Goal: Find specific page/section: Find specific page/section

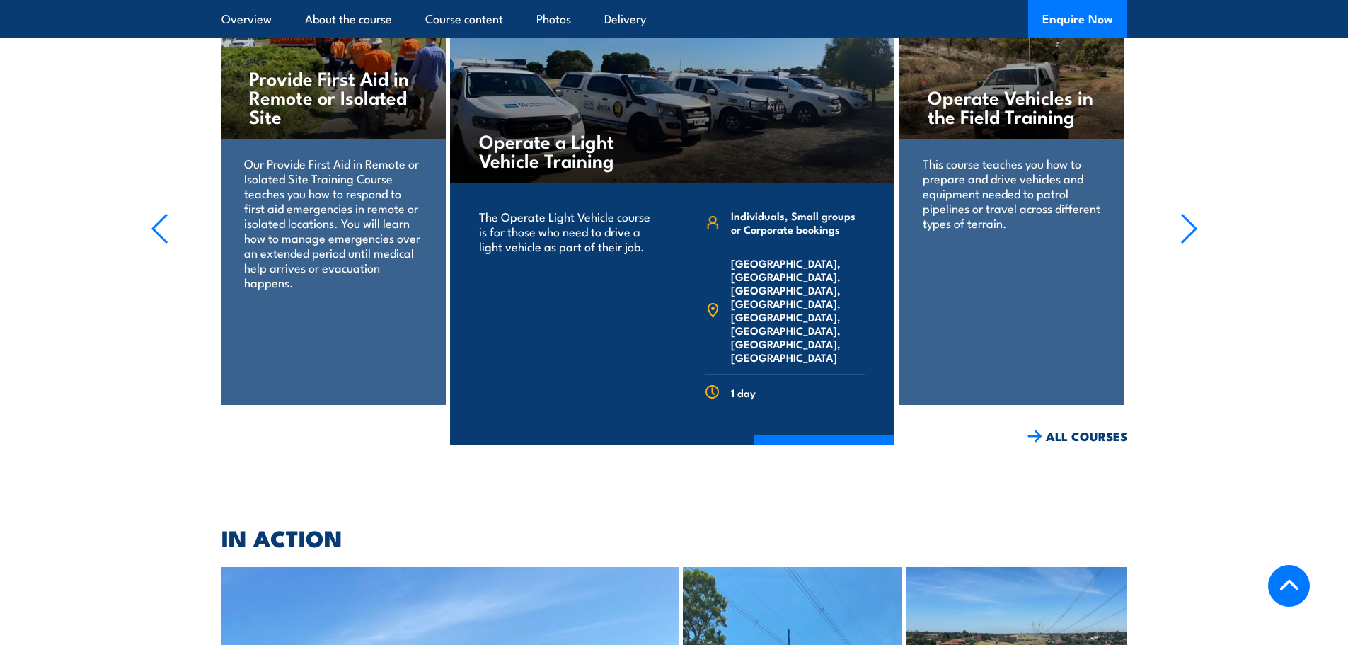
scroll to position [2406, 0]
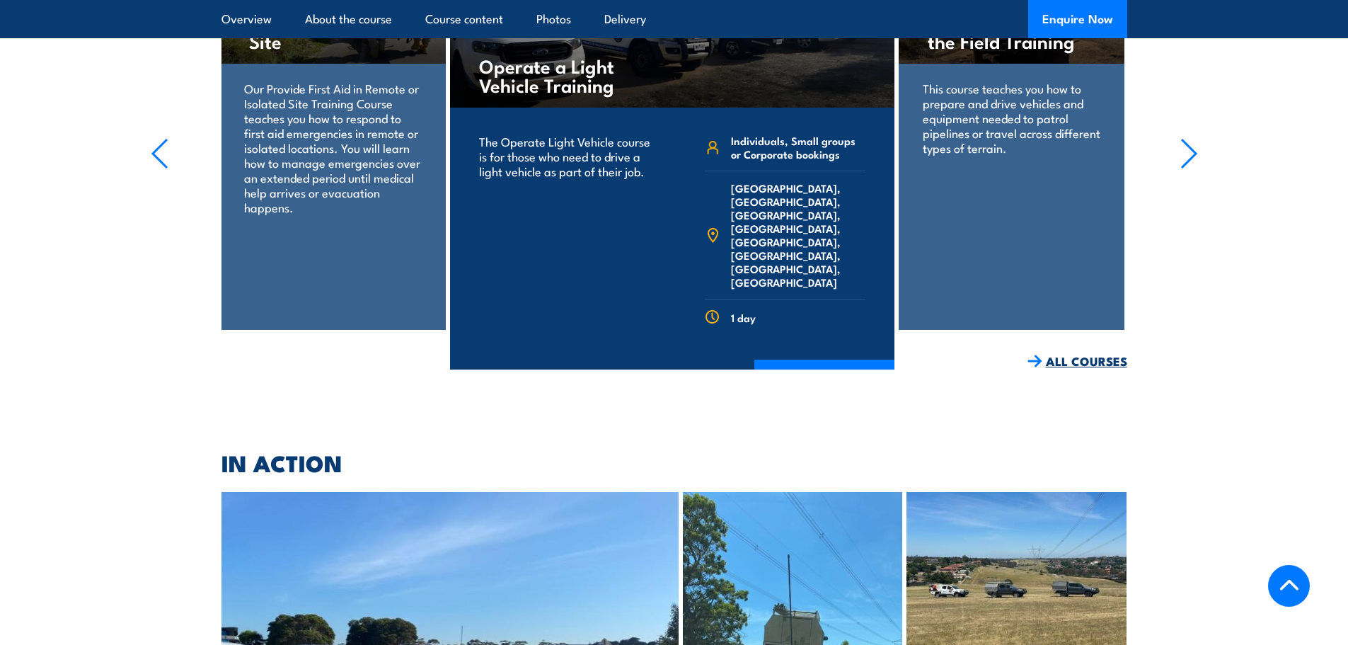
click at [1081, 353] on link "ALL COURSES" at bounding box center [1078, 361] width 100 height 16
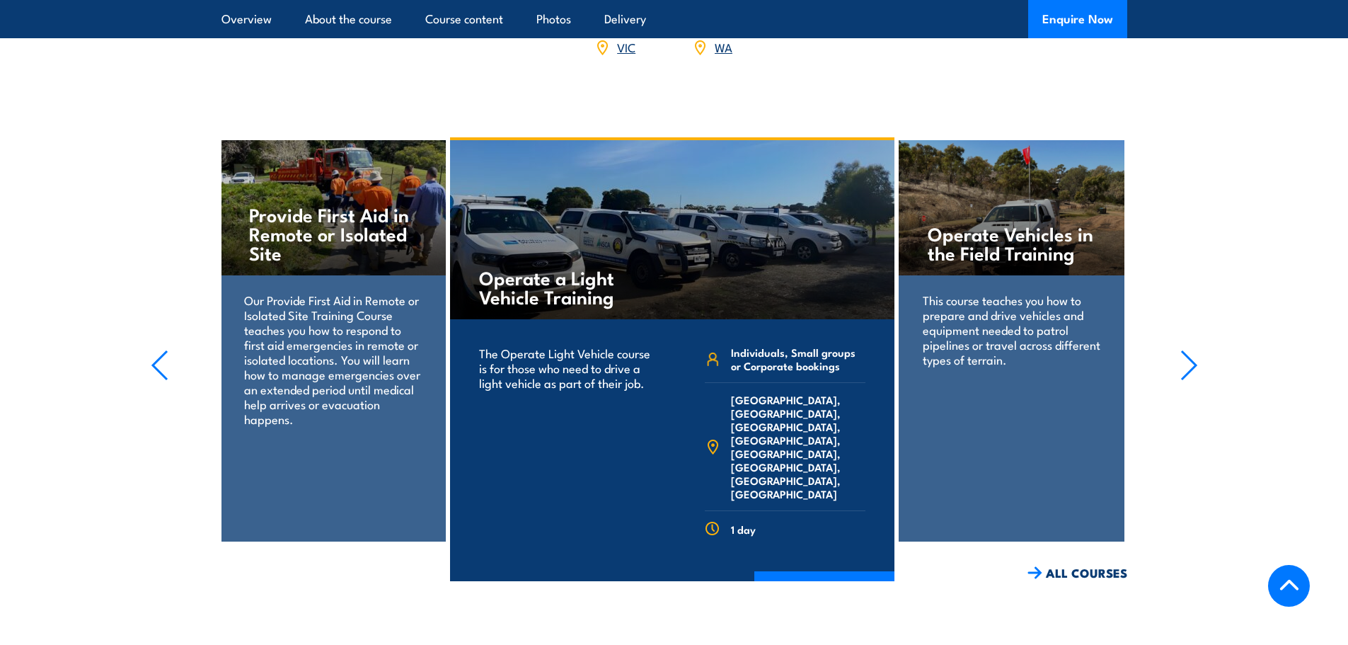
scroll to position [2194, 0]
click at [1194, 352] on icon "button" at bounding box center [1189, 366] width 14 height 28
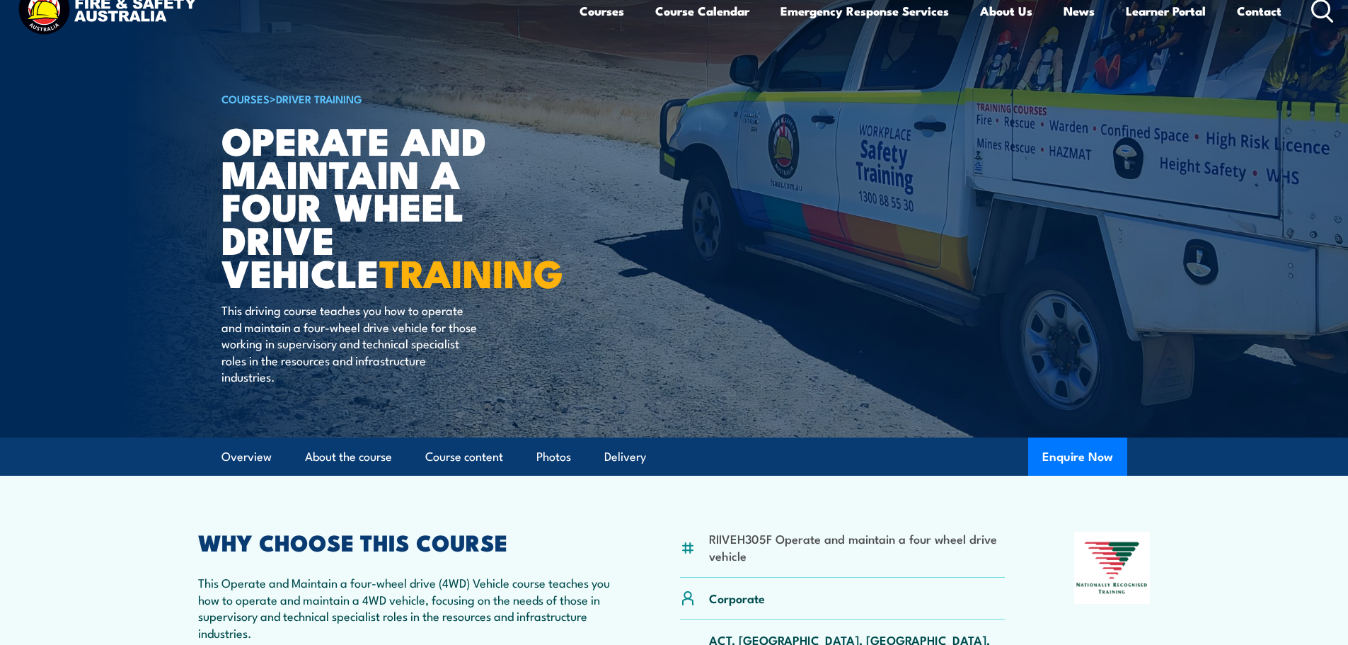
scroll to position [0, 0]
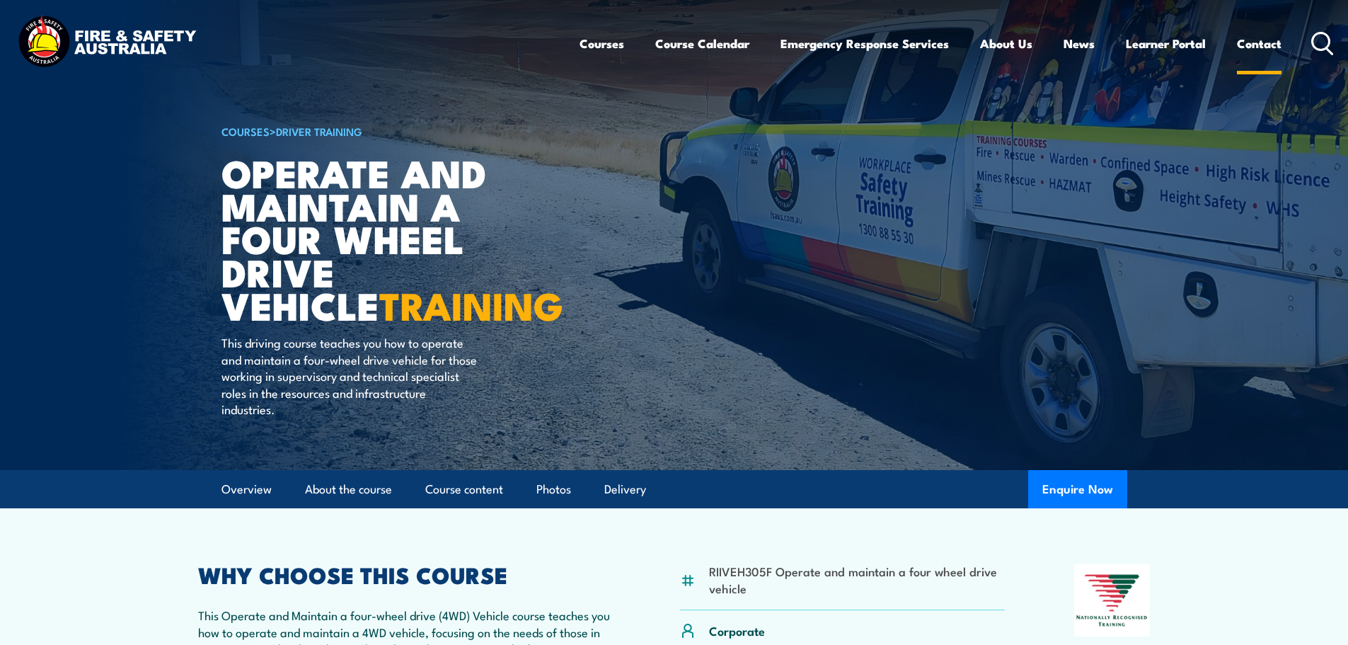
click at [1261, 46] on link "Contact" at bounding box center [1259, 44] width 45 height 38
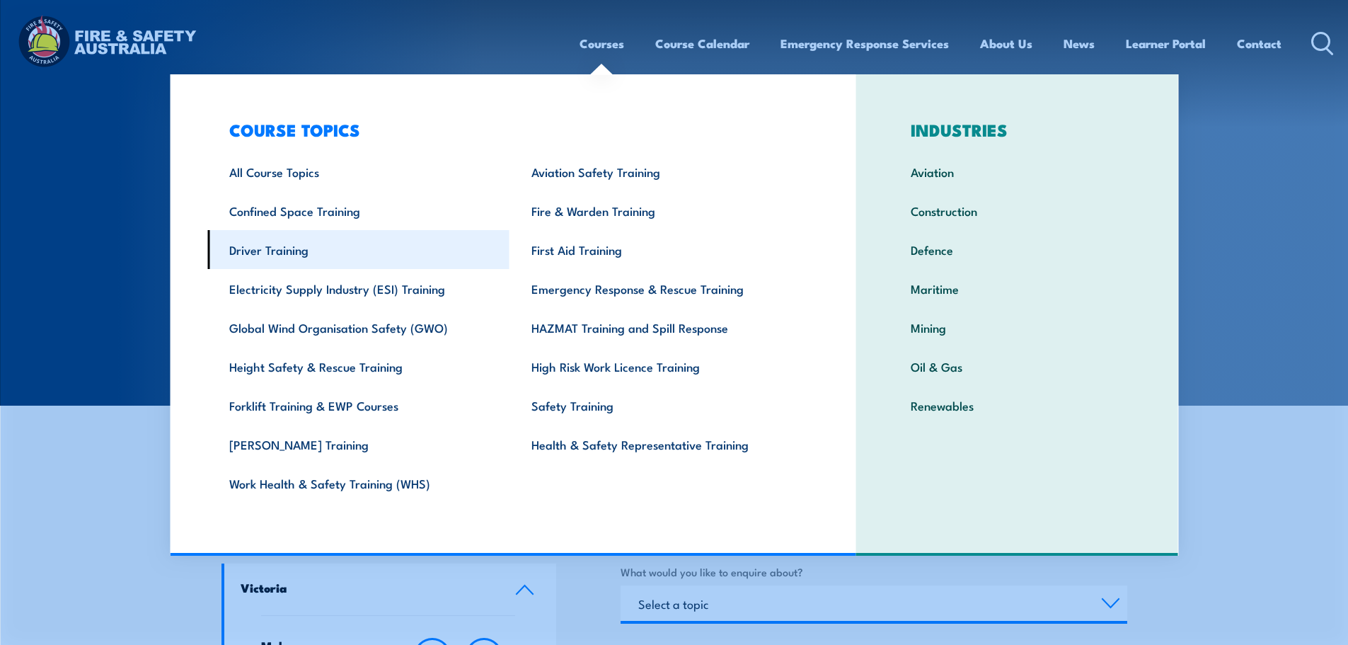
click at [277, 246] on link "Driver Training" at bounding box center [358, 249] width 302 height 39
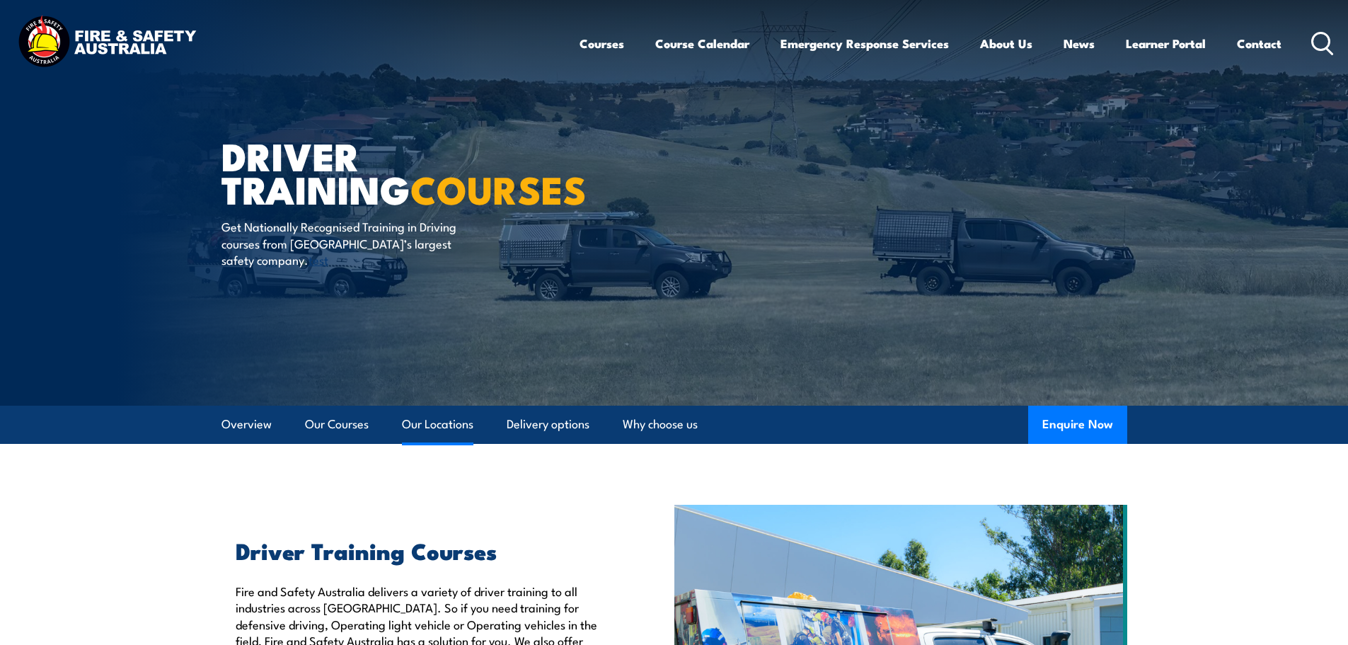
click at [426, 424] on link "Our Locations" at bounding box center [437, 425] width 71 height 38
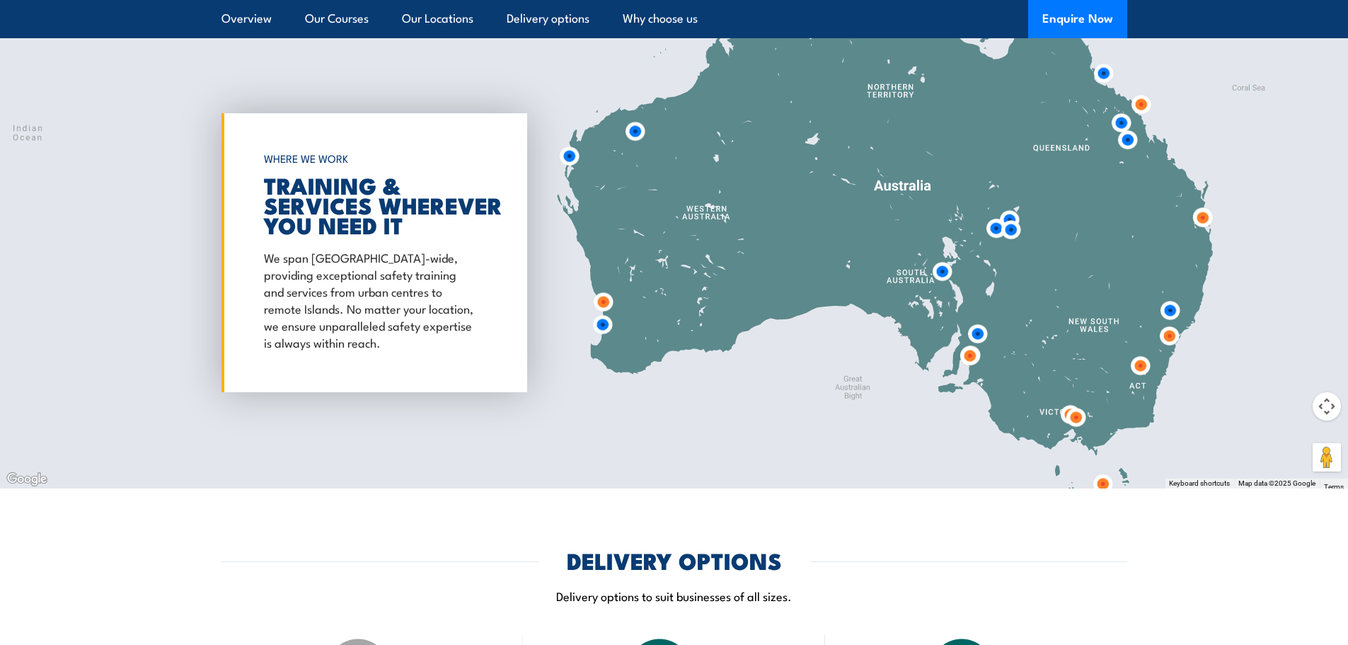
scroll to position [2037, 0]
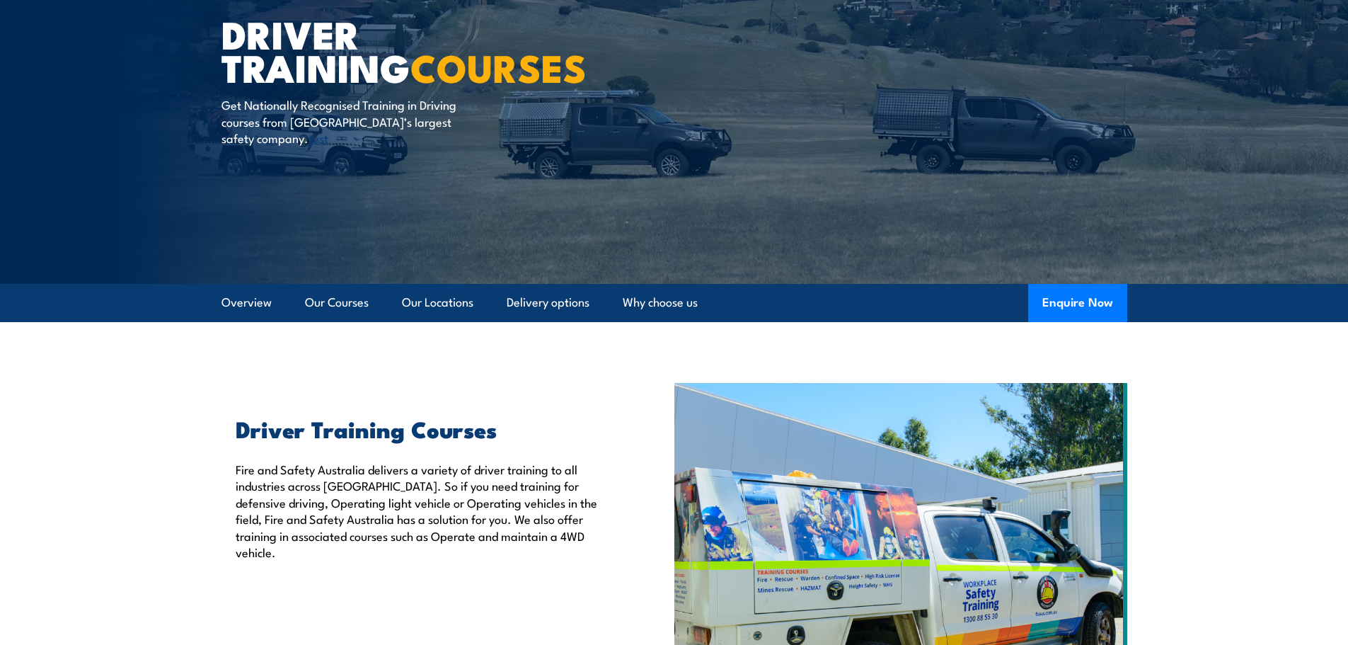
scroll to position [117, 0]
